Goal: Task Accomplishment & Management: Manage account settings

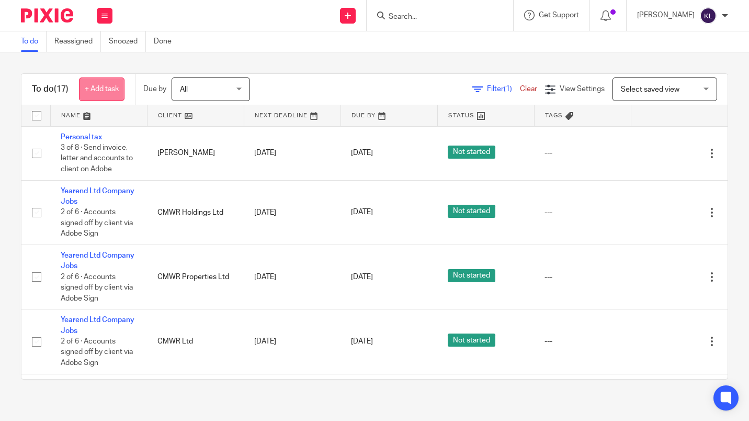
click at [94, 85] on link "+ Add task" at bounding box center [102, 89] width 46 height 24
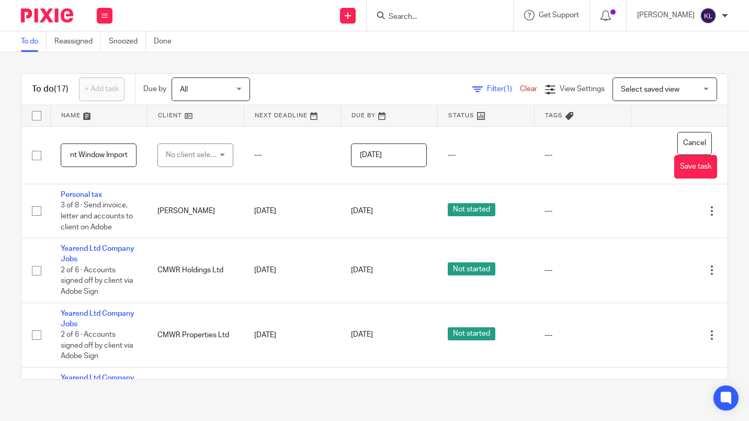
scroll to position [0, 80]
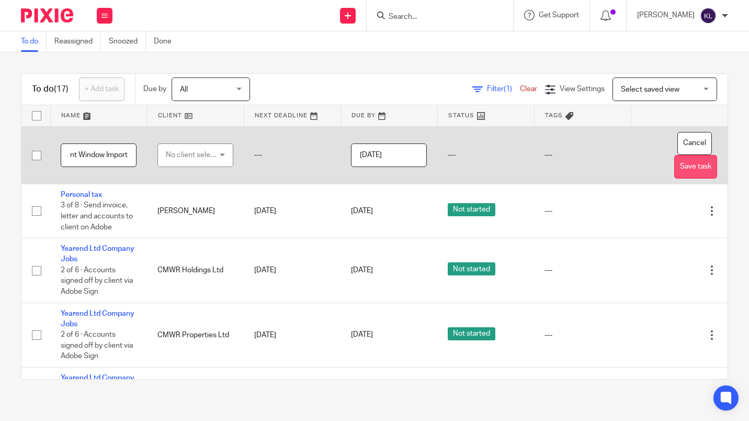
type input "Vegan Accountant Client Window Import"
click at [675, 173] on button "Save task" at bounding box center [695, 167] width 43 height 24
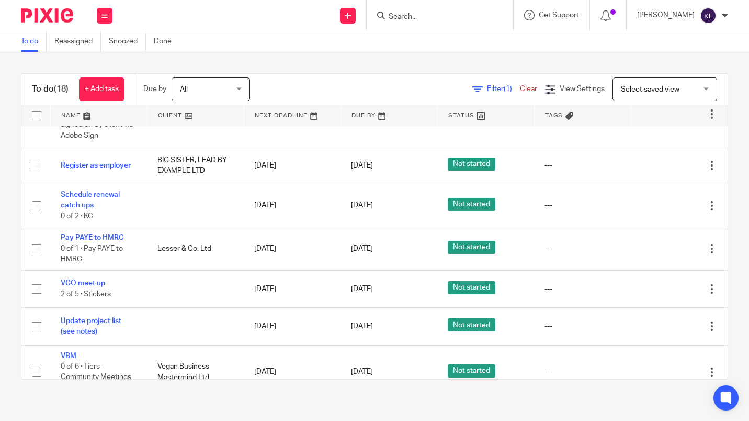
scroll to position [231, 0]
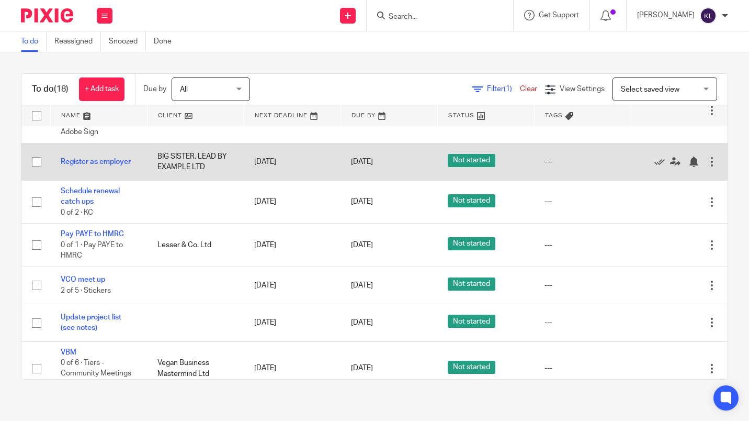
click at [707, 163] on div at bounding box center [712, 161] width 10 height 10
click at [108, 158] on link "Register as employer" at bounding box center [96, 161] width 70 height 7
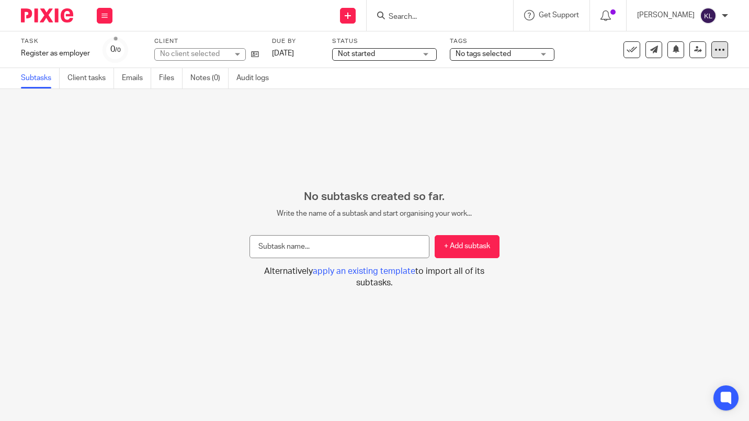
click at [716, 52] on icon at bounding box center [720, 49] width 10 height 10
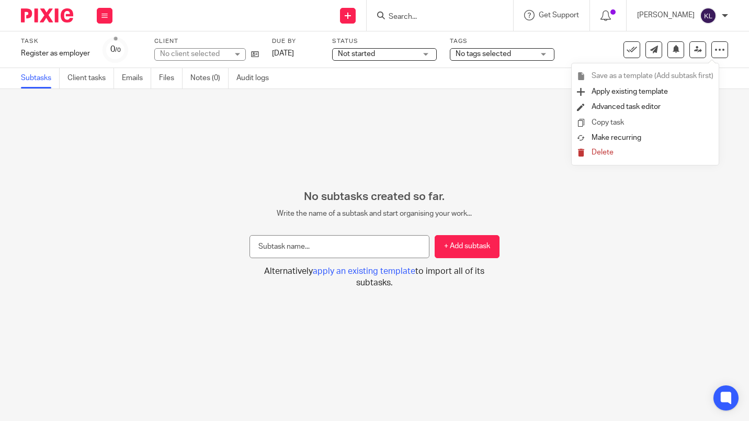
click at [617, 121] on link "Copy task" at bounding box center [608, 122] width 32 height 7
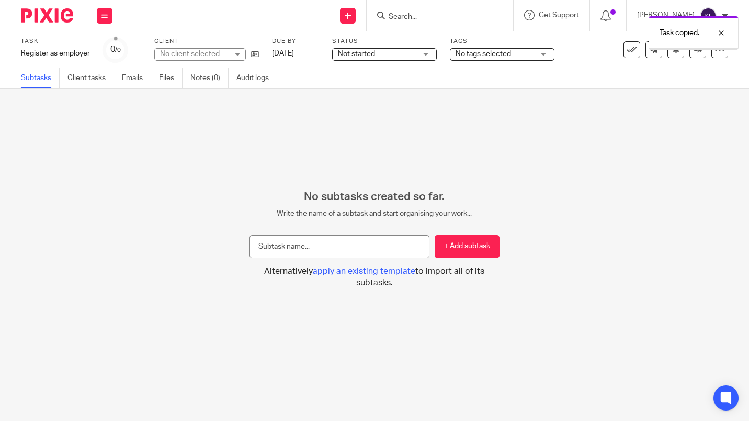
click at [202, 53] on div "No client selected" at bounding box center [194, 54] width 68 height 10
click at [201, 53] on span "BIG SISTER, LEAD BY EXAMPLE LTD" at bounding box center [219, 53] width 119 height 7
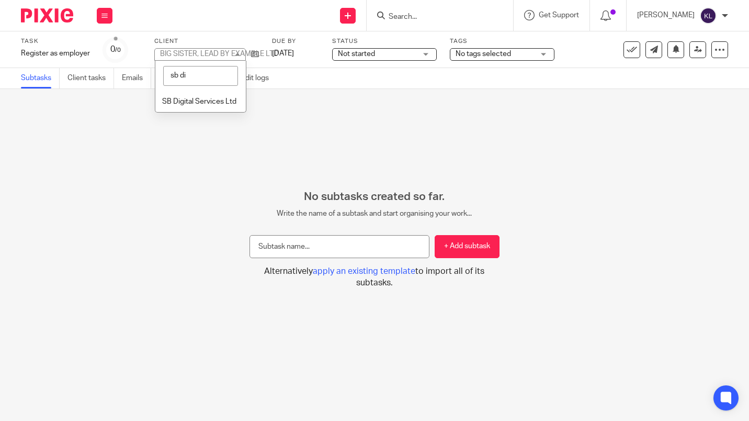
type input "sb dig"
click at [194, 107] on li "SB Digital Services Ltd" at bounding box center [200, 101] width 91 height 21
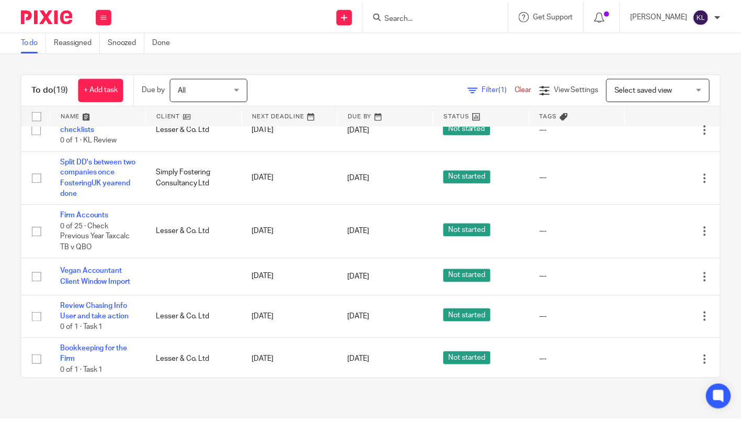
scroll to position [609, 0]
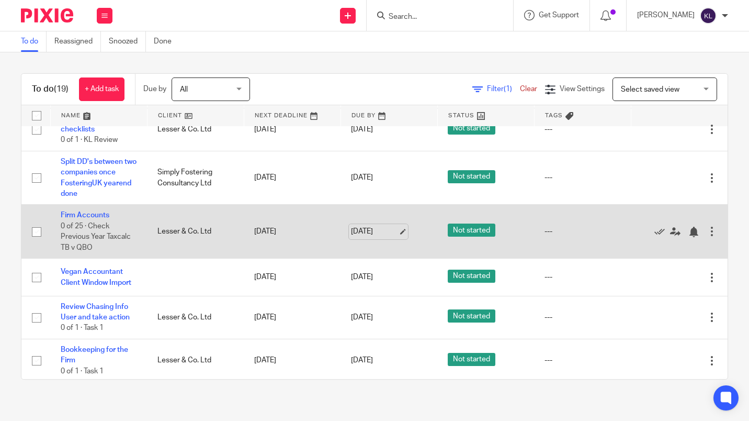
click at [361, 229] on link "[DATE]" at bounding box center [374, 231] width 47 height 11
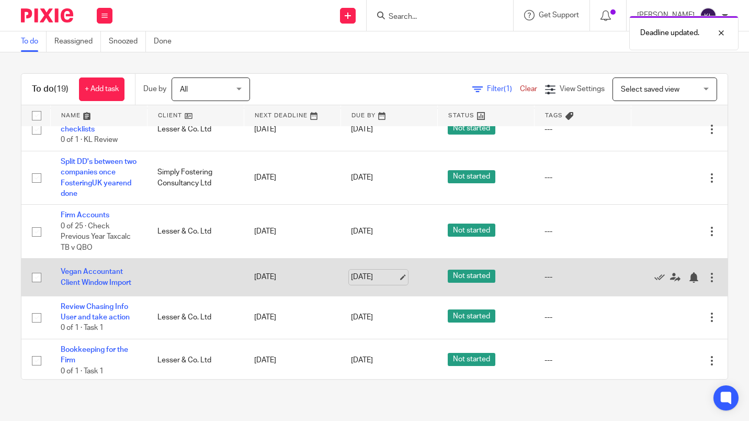
click at [363, 280] on link "19 Aug 2025" at bounding box center [374, 277] width 47 height 11
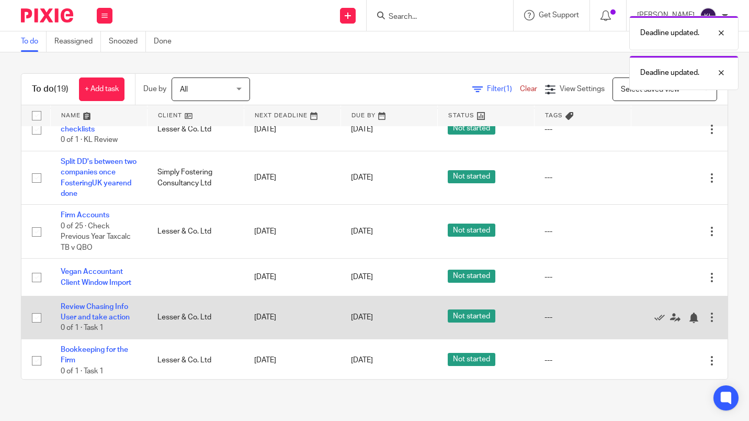
click at [659, 330] on div "Edit task Delete" at bounding box center [679, 317] width 76 height 26
click at [369, 321] on link "19 Aug 2025" at bounding box center [374, 317] width 47 height 11
click at [670, 323] on icon at bounding box center [675, 317] width 10 height 10
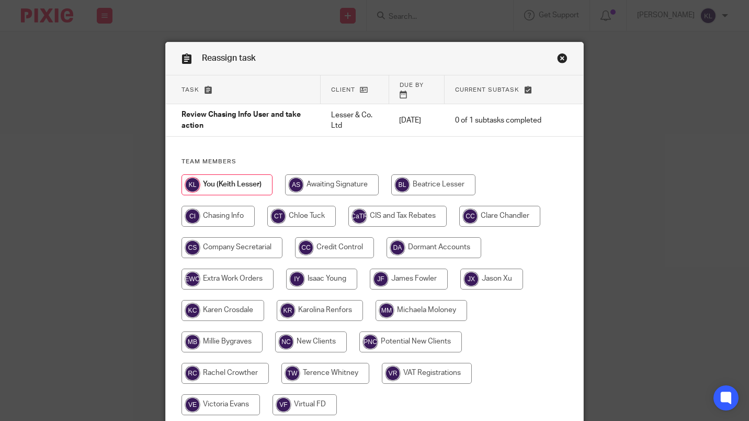
click at [508, 275] on input "radio" at bounding box center [491, 278] width 63 height 21
radio input "true"
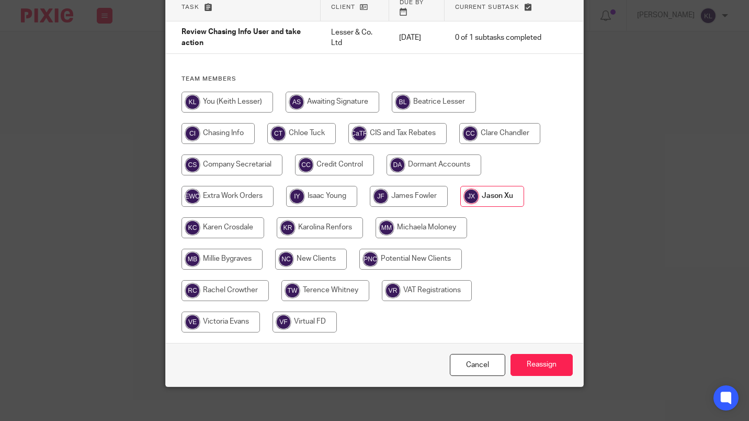
click at [551, 377] on div "Cancel Reassign" at bounding box center [375, 365] width 418 height 44
click at [557, 360] on input "Reassign" at bounding box center [542, 365] width 62 height 22
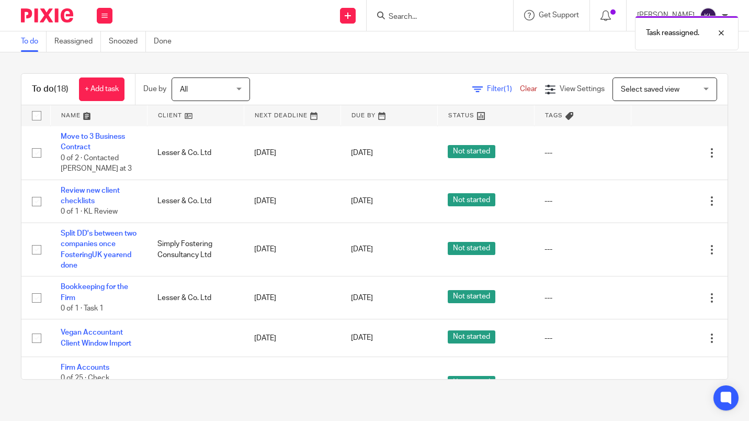
scroll to position [612, 0]
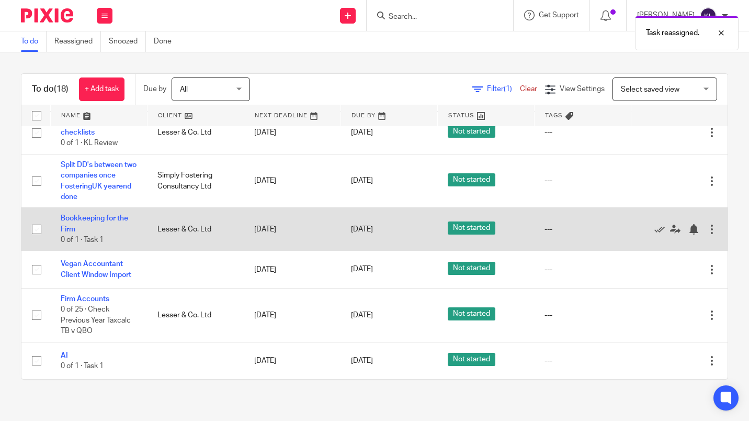
click at [631, 244] on td "Edit task Delete" at bounding box center [679, 229] width 97 height 43
click at [655, 228] on icon at bounding box center [660, 229] width 10 height 10
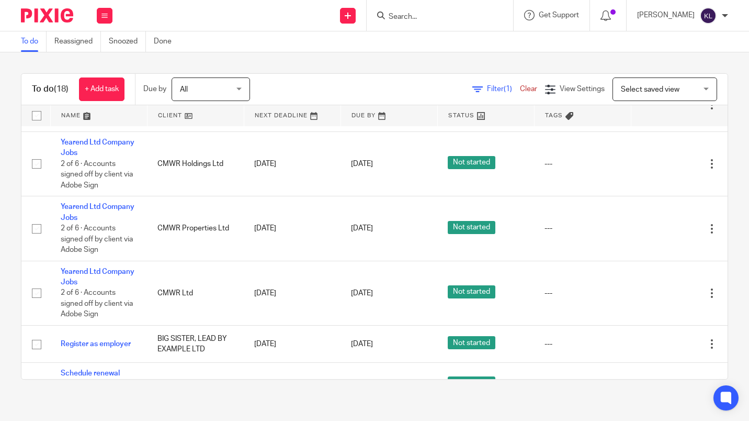
scroll to position [0, 0]
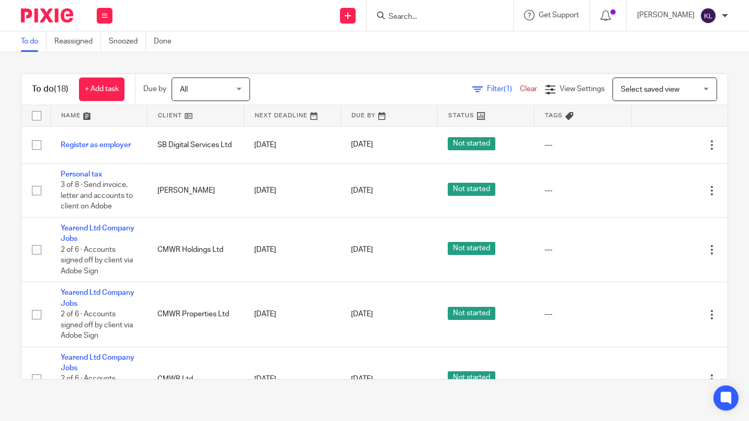
click at [450, 13] on input "Search" at bounding box center [435, 17] width 94 height 9
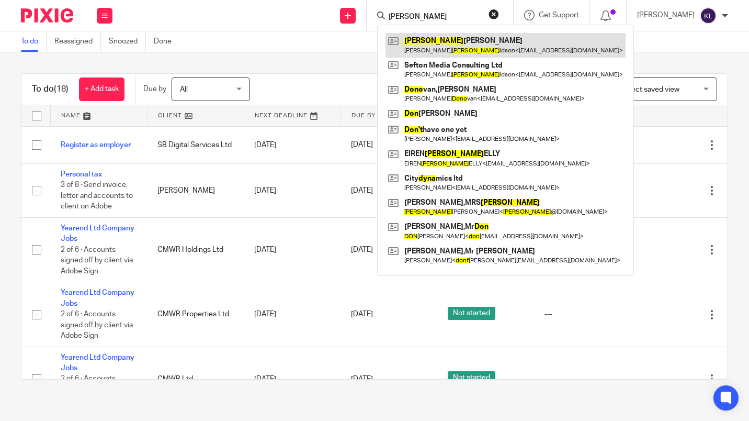
type input "dona"
click at [490, 41] on link at bounding box center [506, 45] width 240 height 24
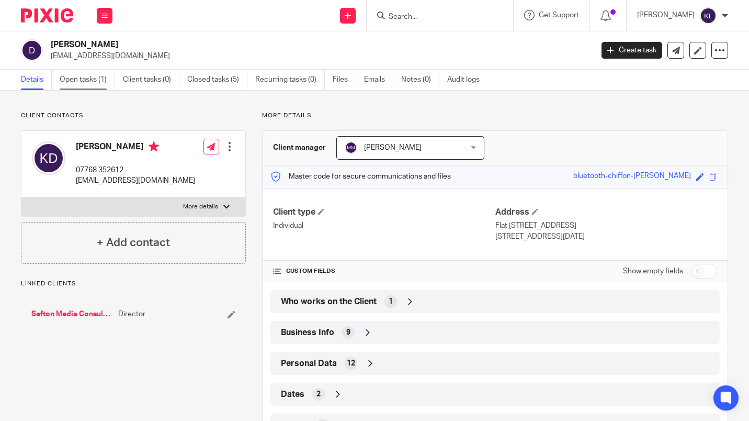
click at [78, 86] on link "Open tasks (1)" at bounding box center [87, 80] width 55 height 20
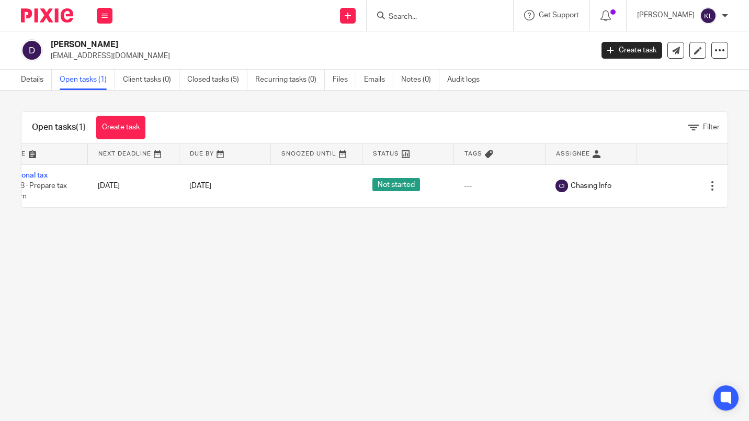
scroll to position [0, 42]
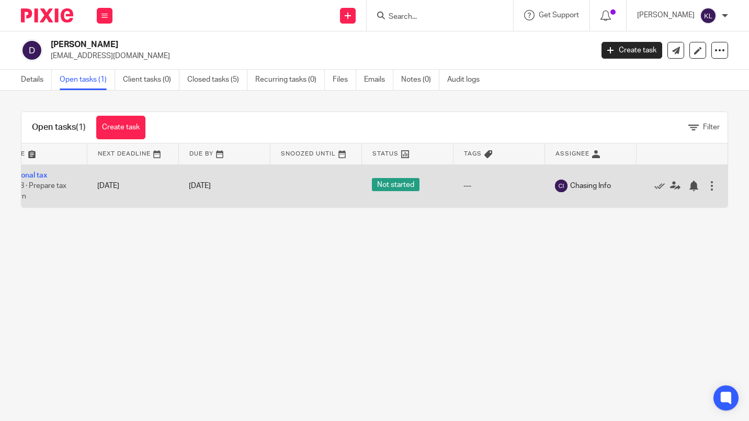
click at [672, 195] on div "Edit task Delete" at bounding box center [682, 186] width 71 height 26
click at [670, 189] on icon at bounding box center [675, 186] width 10 height 10
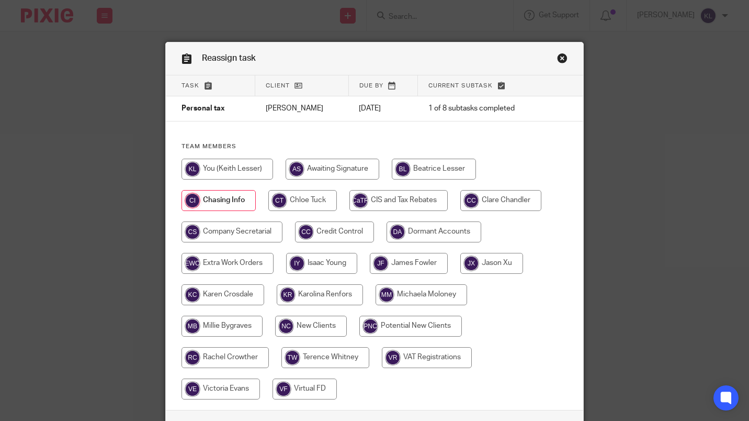
click at [491, 271] on input "radio" at bounding box center [491, 263] width 63 height 21
radio input "true"
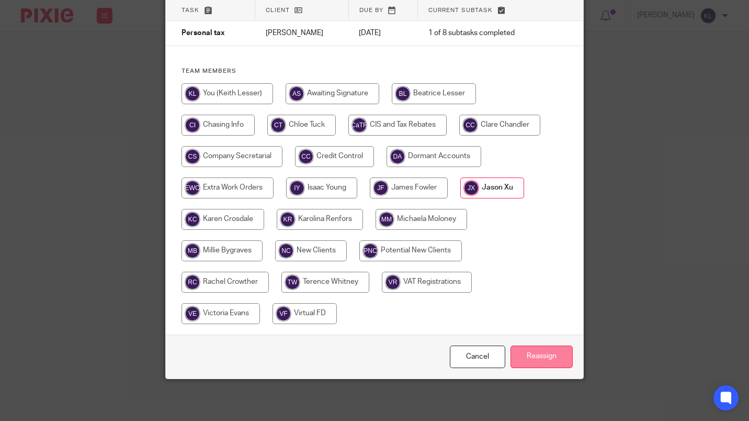
click at [547, 362] on input "Reassign" at bounding box center [542, 356] width 62 height 22
